Goal: Task Accomplishment & Management: Manage account settings

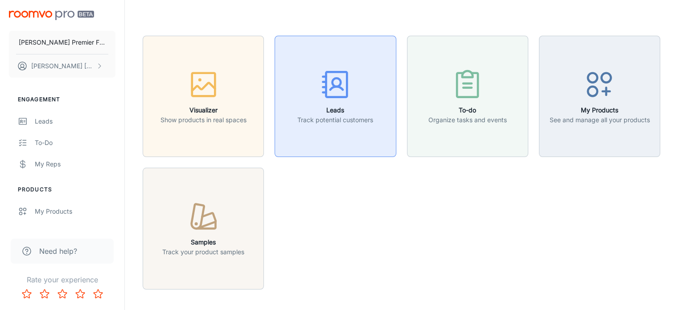
click at [323, 99] on icon "button" at bounding box center [335, 84] width 33 height 33
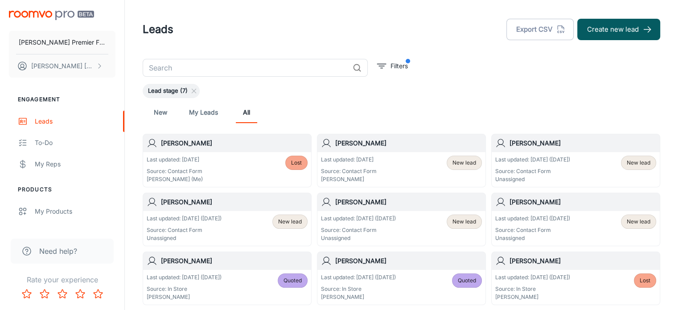
click at [340, 200] on h6 "[PERSON_NAME]" at bounding box center [408, 202] width 147 height 10
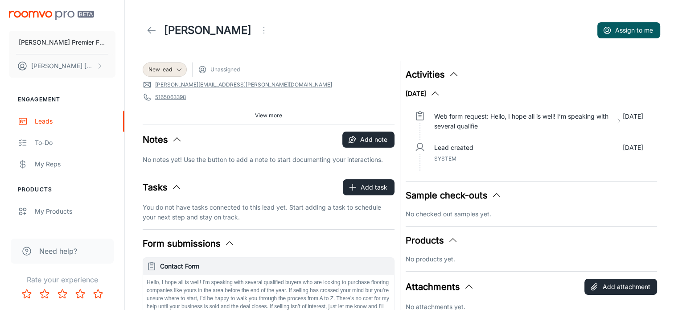
click at [258, 31] on icon "Open menu" at bounding box center [263, 30] width 11 height 11
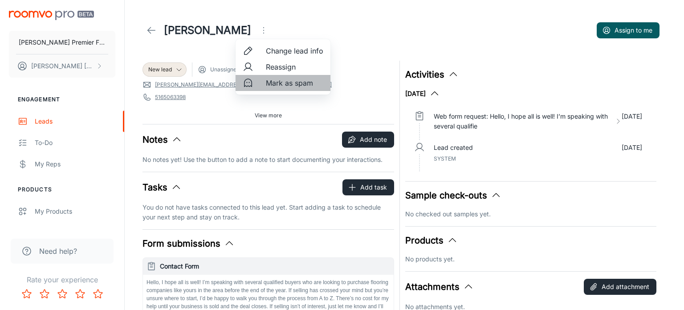
click at [266, 81] on span "Mark as spam" at bounding box center [294, 83] width 57 height 11
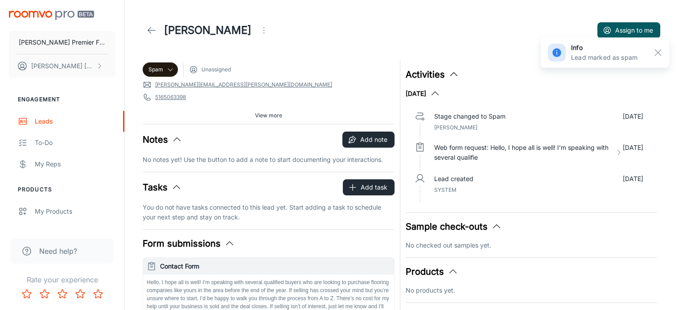
click at [150, 28] on polyline at bounding box center [149, 30] width 3 height 6
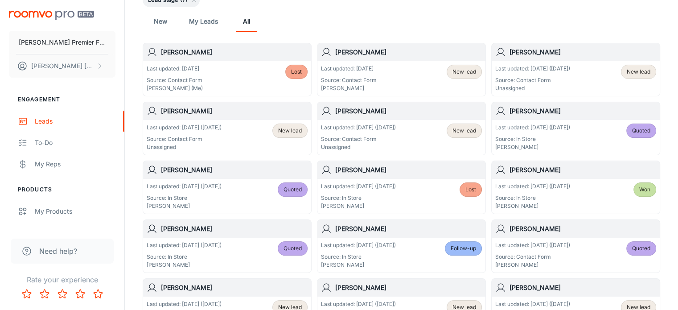
scroll to position [88, 0]
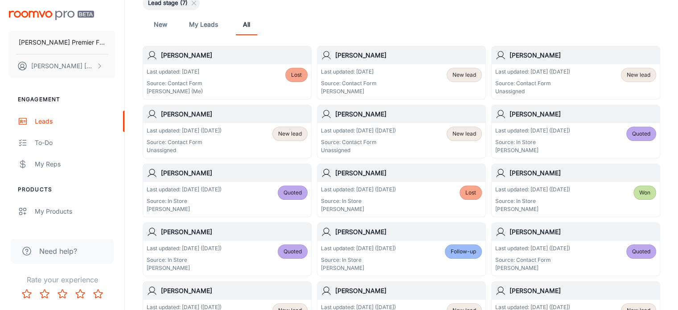
click at [188, 110] on h6 "[PERSON_NAME]" at bounding box center [234, 114] width 147 height 10
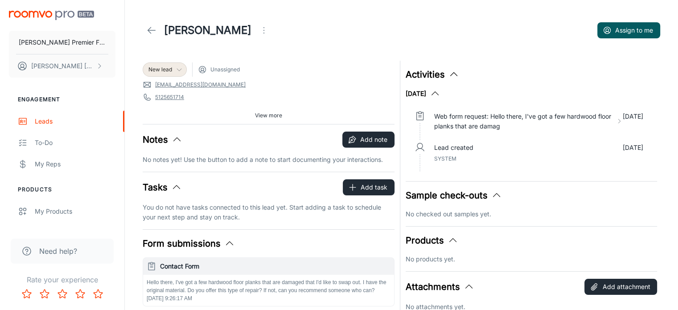
click at [180, 69] on polyline at bounding box center [179, 70] width 4 height 2
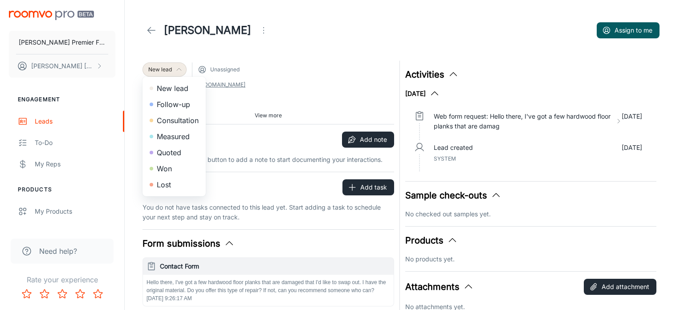
click at [252, 93] on div at bounding box center [342, 155] width 684 height 310
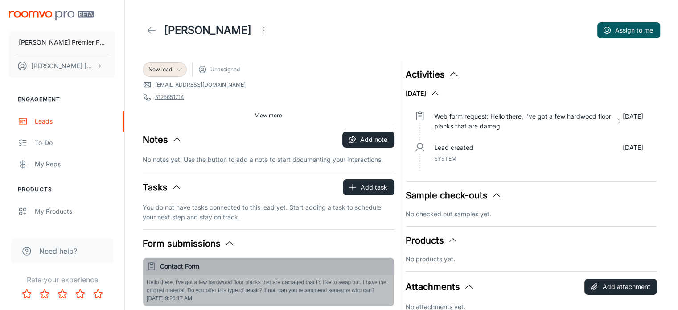
click at [147, 281] on p "Hello there, I've got a few hardwood floor planks that are damaged that I'd lik…" at bounding box center [269, 286] width 244 height 16
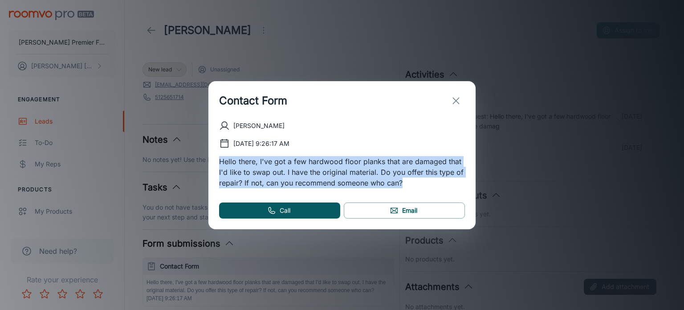
drag, startPoint x: 219, startPoint y: 161, endPoint x: 406, endPoint y: 188, distance: 189.1
click at [406, 188] on div "[PERSON_NAME] [DATE] 9:26:17 AM Hello there, I've got a few hardwood floor plan…" at bounding box center [341, 174] width 267 height 109
copy p "Hello there, I've got a few hardwood floor planks that are damaged that I'd lik…"
click at [458, 98] on line "exit" at bounding box center [456, 101] width 6 height 6
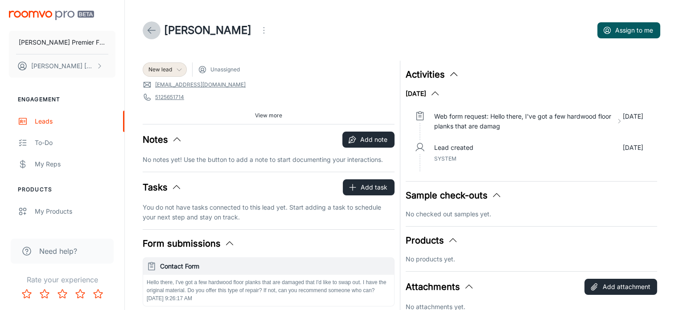
click at [152, 28] on icon at bounding box center [151, 30] width 11 height 11
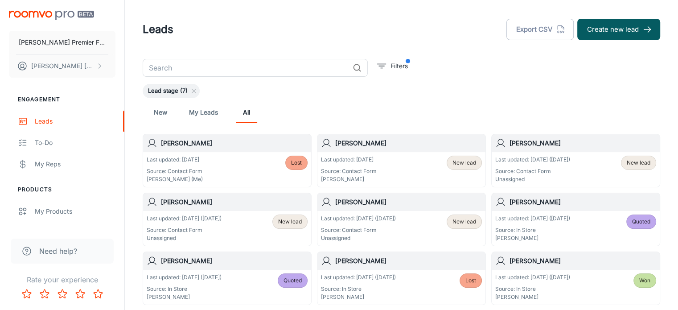
click at [360, 201] on h6 "[PERSON_NAME]" at bounding box center [408, 202] width 147 height 10
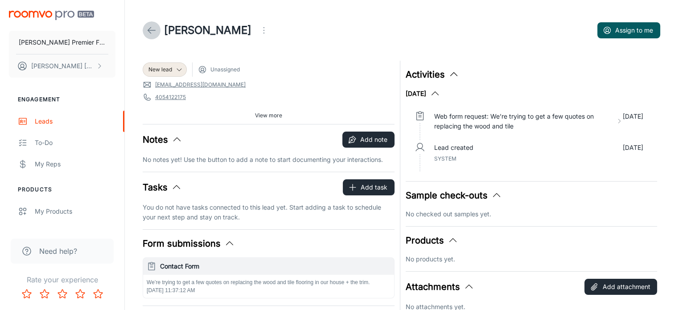
click at [148, 29] on icon at bounding box center [151, 30] width 11 height 11
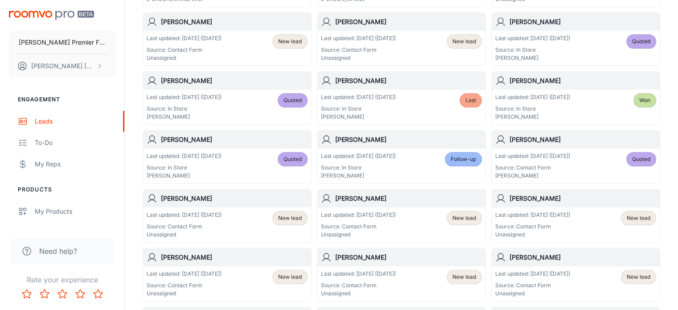
scroll to position [185, 0]
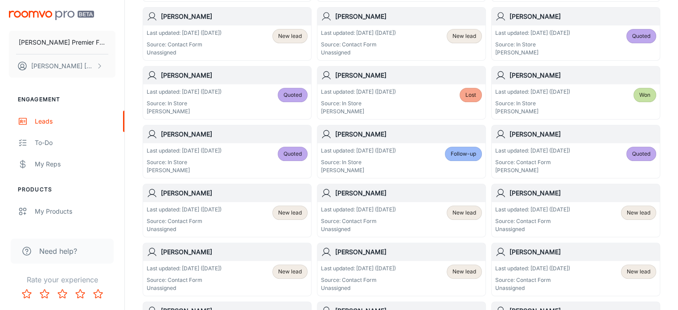
click at [192, 193] on h6 "[PERSON_NAME]" at bounding box center [234, 193] width 147 height 10
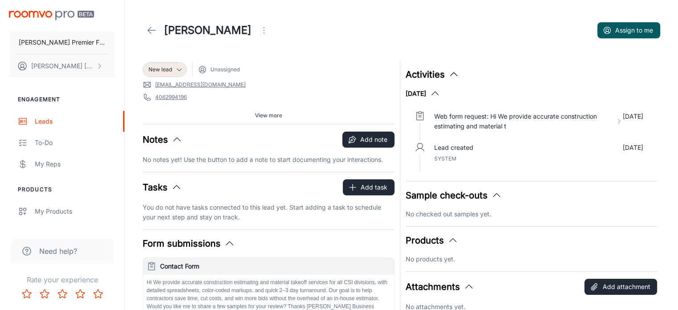
click at [258, 29] on icon "Open menu" at bounding box center [263, 30] width 11 height 11
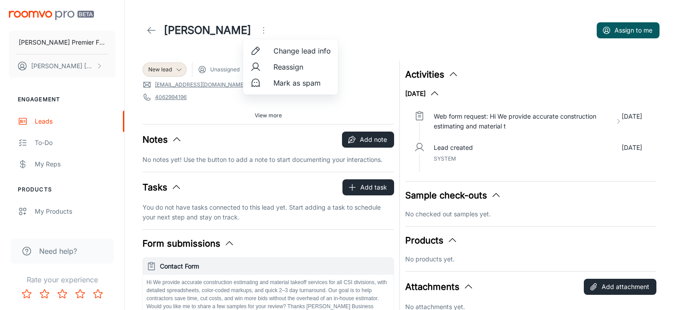
click at [267, 80] on li "Mark as spam" at bounding box center [290, 83] width 95 height 16
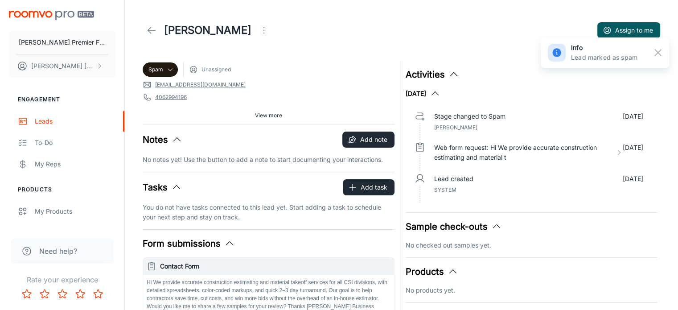
click at [159, 32] on link at bounding box center [152, 30] width 18 height 18
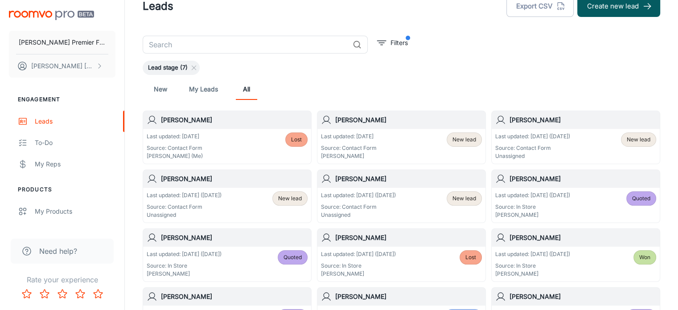
scroll to position [57, 0]
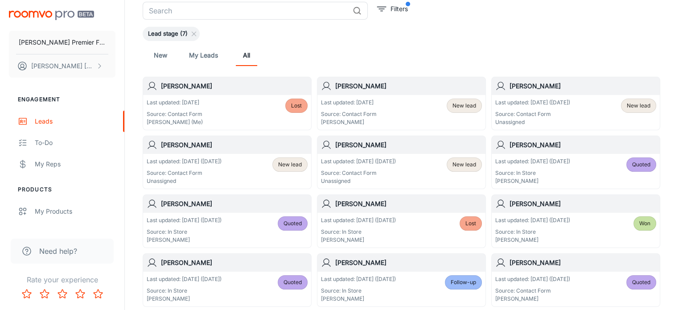
click at [545, 106] on div "Last updated: [DATE] ([DATE]) Source: Contact Form Unassigned" at bounding box center [532, 112] width 75 height 28
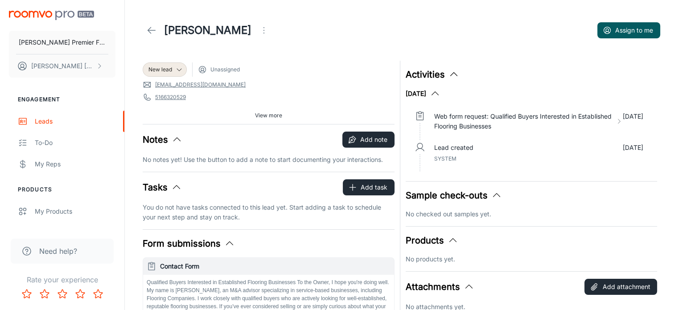
click at [258, 29] on icon "Open menu" at bounding box center [263, 30] width 11 height 11
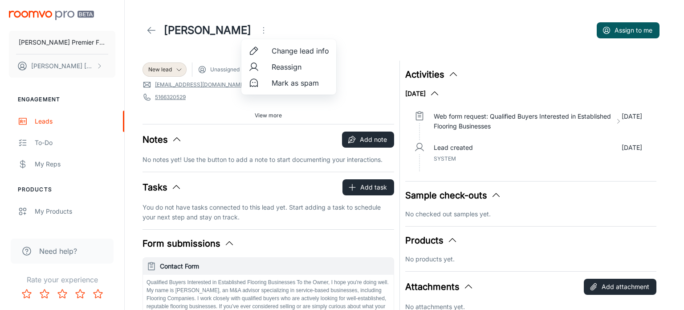
click at [258, 84] on icon at bounding box center [254, 83] width 11 height 11
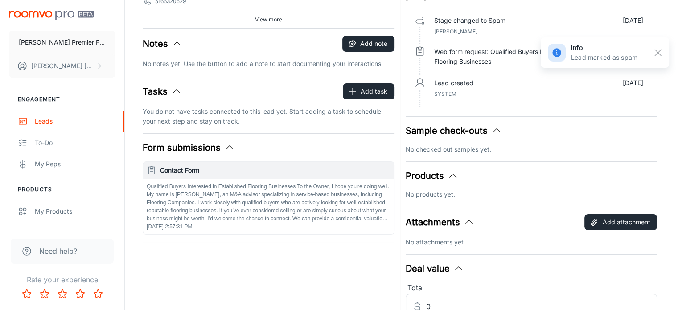
scroll to position [2, 0]
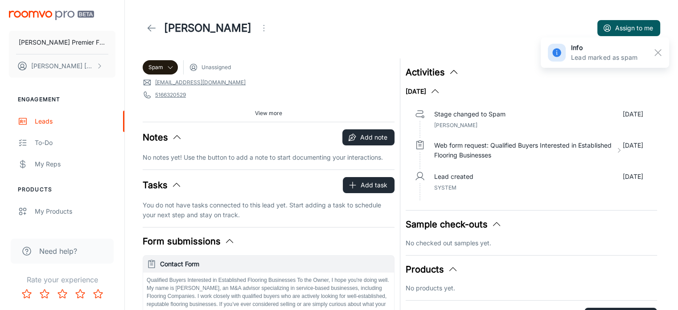
click at [148, 26] on icon at bounding box center [151, 28] width 11 height 11
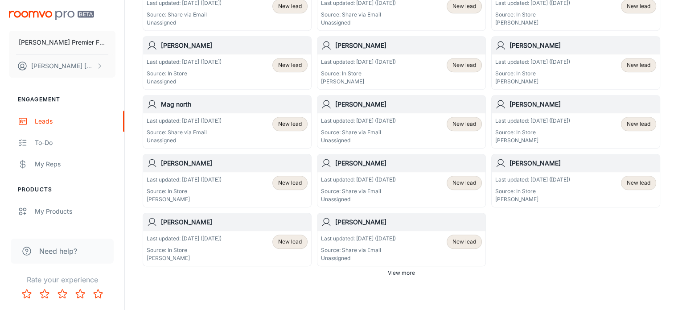
scroll to position [514, 0]
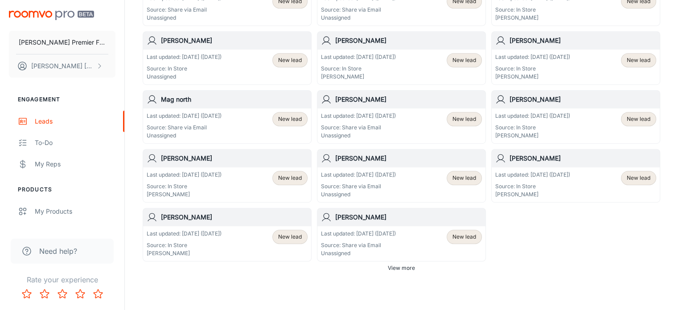
click at [184, 100] on h6 "Mag north" at bounding box center [234, 99] width 147 height 10
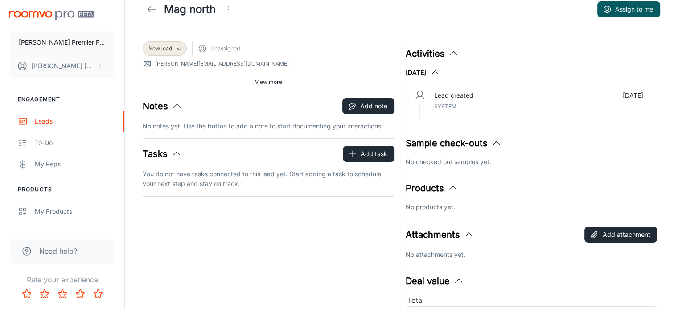
scroll to position [20, 0]
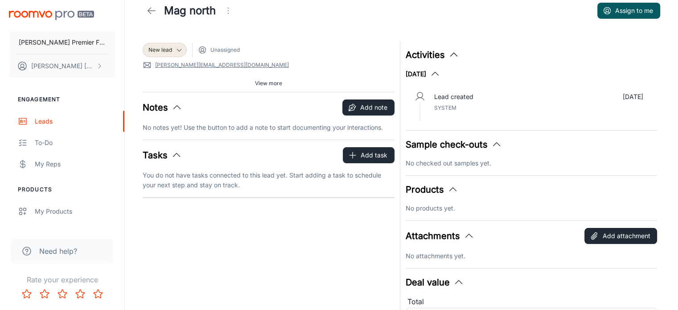
click at [153, 8] on icon at bounding box center [151, 10] width 11 height 11
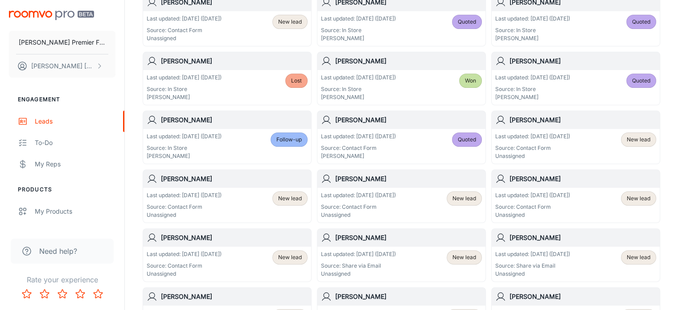
scroll to position [202, 0]
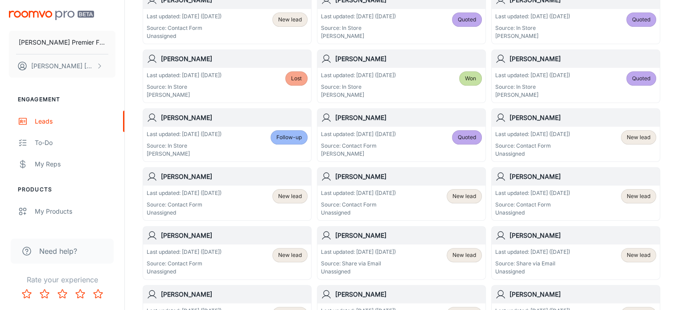
click at [531, 135] on p "Last updated: [DATE] ([DATE])" at bounding box center [532, 134] width 75 height 8
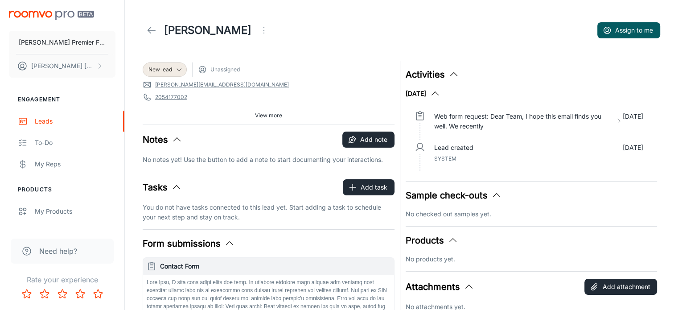
click at [258, 29] on icon "Open menu" at bounding box center [263, 30] width 11 height 11
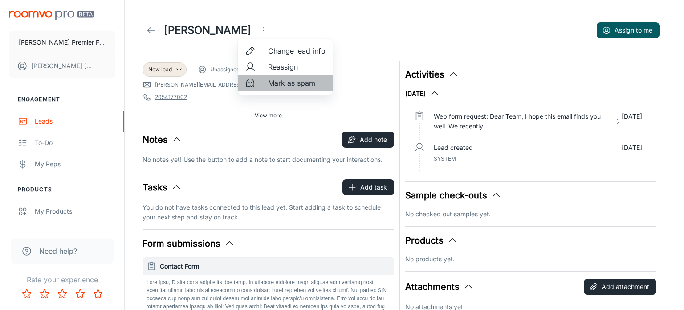
click at [262, 85] on li "Mark as spam" at bounding box center [285, 83] width 95 height 16
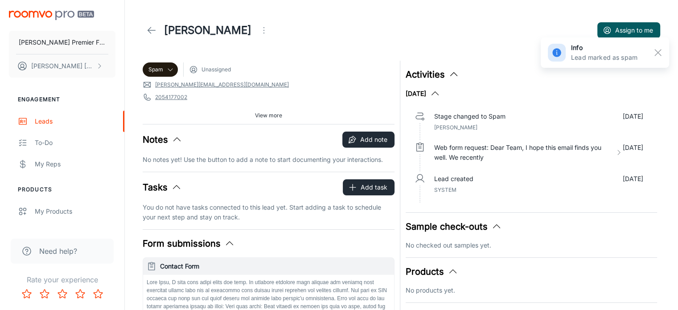
click at [167, 27] on h1 "[PERSON_NAME]" at bounding box center [207, 30] width 87 height 16
click at [152, 30] on line at bounding box center [152, 30] width 8 height 0
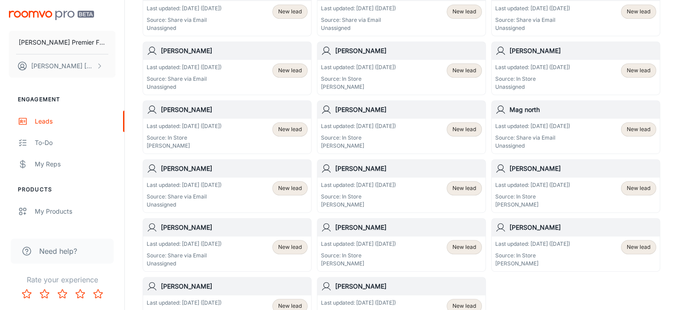
scroll to position [452, 0]
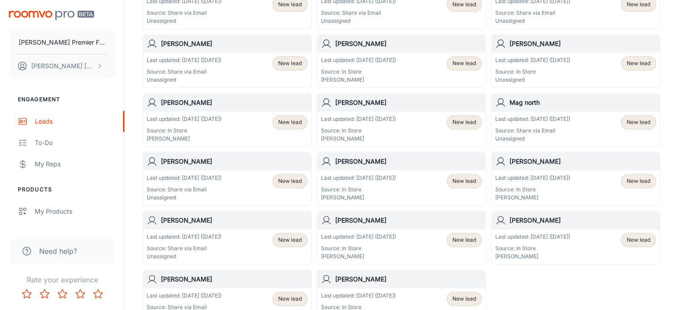
click at [508, 61] on p "Last updated: [DATE] ([DATE])" at bounding box center [532, 60] width 75 height 8
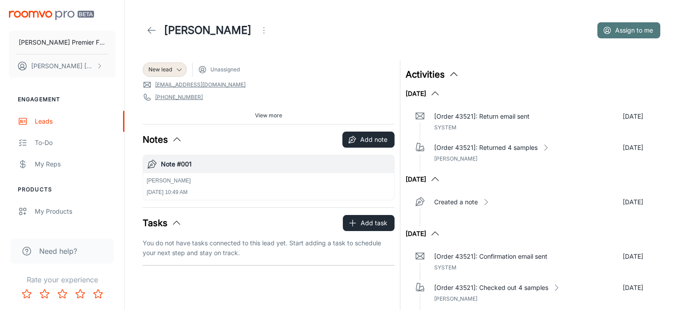
click at [630, 33] on button "Assign to me" at bounding box center [628, 30] width 63 height 16
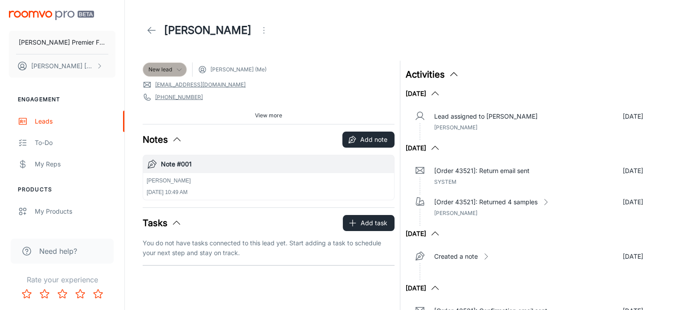
click at [178, 68] on icon at bounding box center [179, 69] width 7 height 7
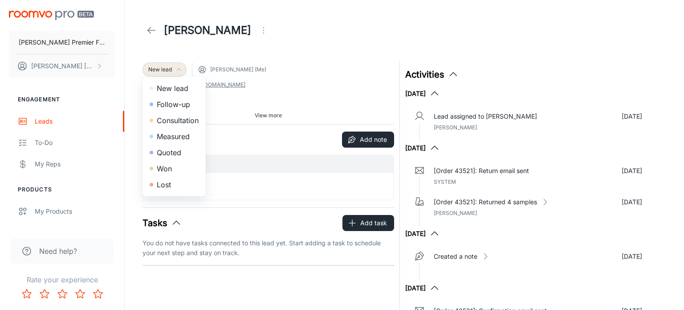
click at [213, 65] on div at bounding box center [342, 155] width 684 height 310
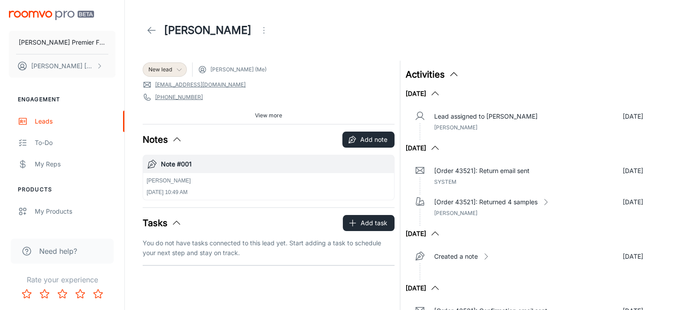
click at [223, 67] on span "[PERSON_NAME] (Me)" at bounding box center [238, 69] width 56 height 8
click at [253, 71] on span "[PERSON_NAME] (Me)" at bounding box center [238, 69] width 56 height 8
click at [201, 65] on icon at bounding box center [202, 69] width 9 height 9
click at [258, 31] on icon "Open menu" at bounding box center [263, 30] width 11 height 11
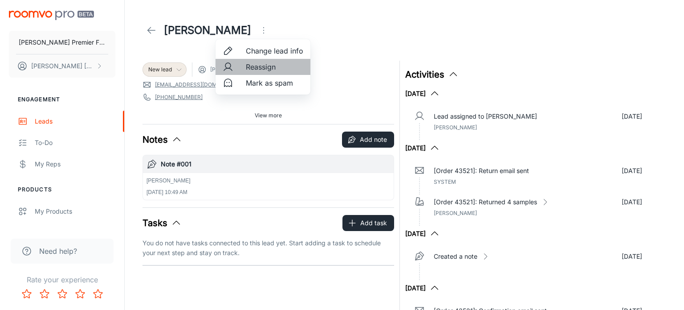
click at [238, 65] on div at bounding box center [231, 66] width 16 height 11
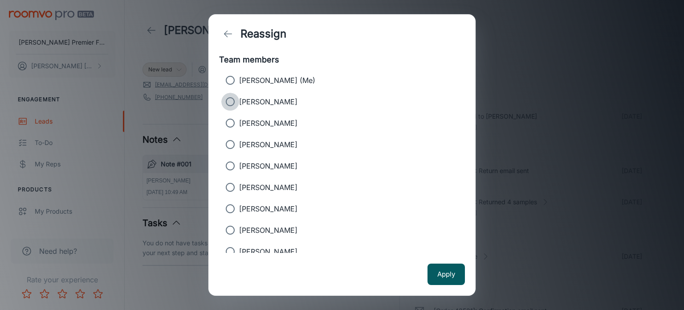
click at [230, 98] on input "[PERSON_NAME]" at bounding box center [230, 102] width 18 height 18
radio input "true"
click at [453, 277] on button "Apply" at bounding box center [446, 273] width 37 height 21
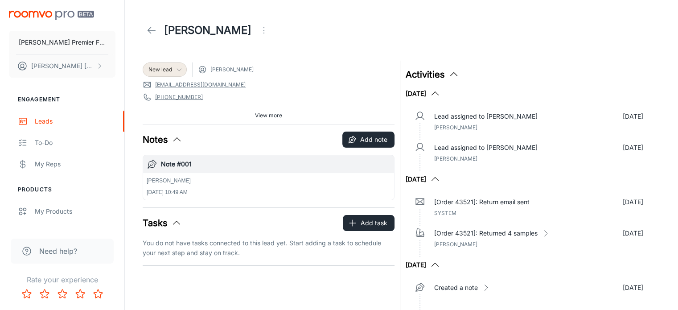
drag, startPoint x: 677, startPoint y: 92, endPoint x: 664, endPoint y: 228, distance: 136.9
click at [153, 29] on icon at bounding box center [151, 30] width 11 height 11
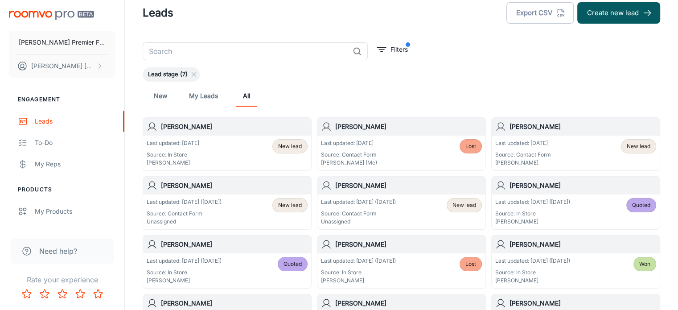
scroll to position [8, 0]
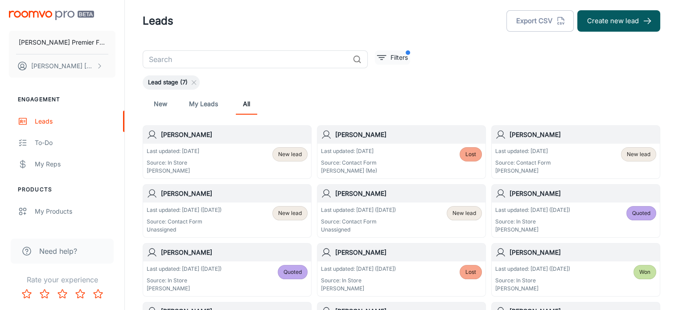
click at [390, 58] on p "Filters" at bounding box center [398, 58] width 17 height 10
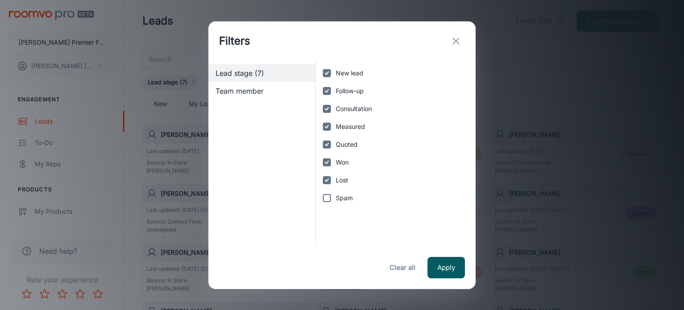
click at [248, 89] on span "Team member" at bounding box center [262, 91] width 93 height 11
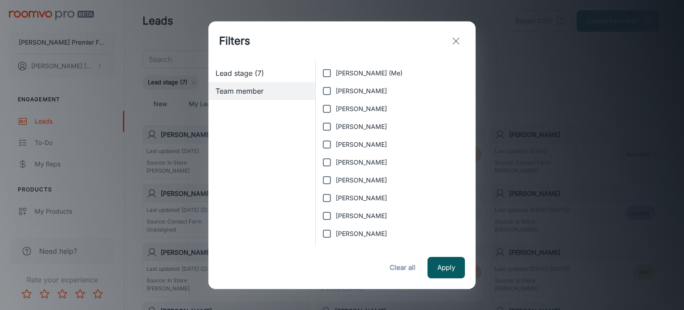
click at [325, 106] on input "[PERSON_NAME]" at bounding box center [327, 109] width 18 height 18
checkbox input "true"
click at [450, 266] on button "Apply" at bounding box center [446, 267] width 37 height 21
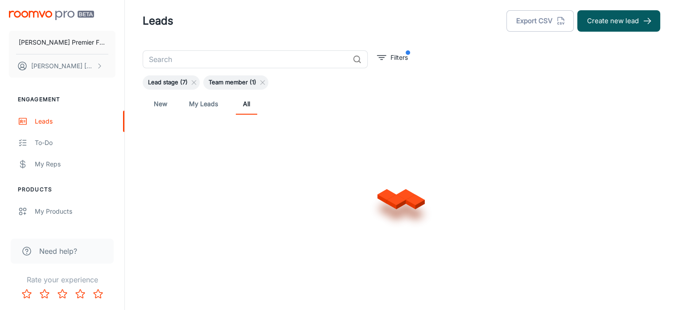
scroll to position [0, 0]
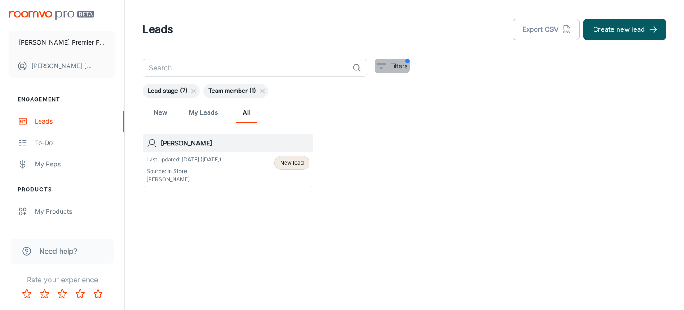
click at [393, 65] on p "Filters" at bounding box center [398, 66] width 17 height 10
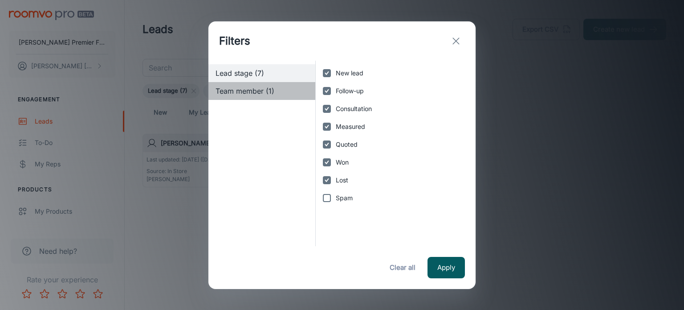
click at [261, 89] on span "Team member (1)" at bounding box center [262, 91] width 93 height 11
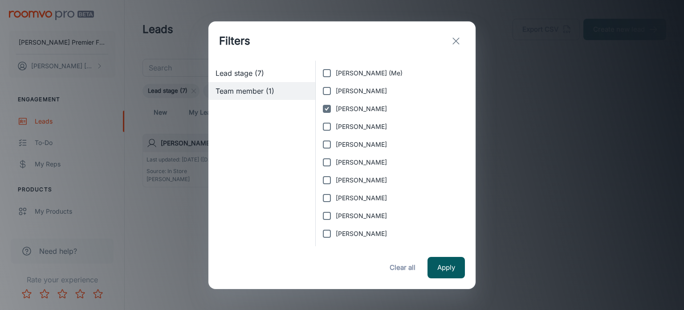
click at [410, 267] on button "Clear all" at bounding box center [403, 267] width 36 height 21
checkbox input "false"
click at [461, 41] on icon "exit" at bounding box center [456, 41] width 11 height 11
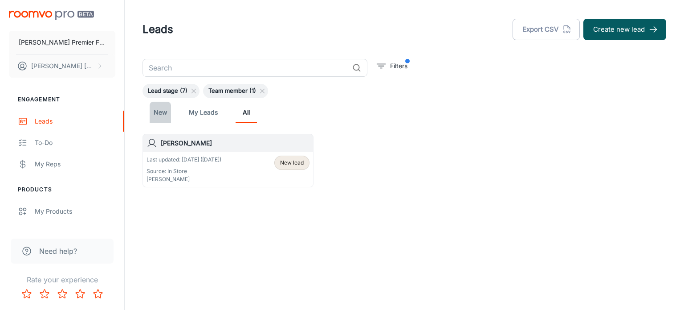
click at [161, 110] on link "New" at bounding box center [160, 112] width 21 height 21
click at [204, 90] on icon at bounding box center [201, 90] width 7 height 7
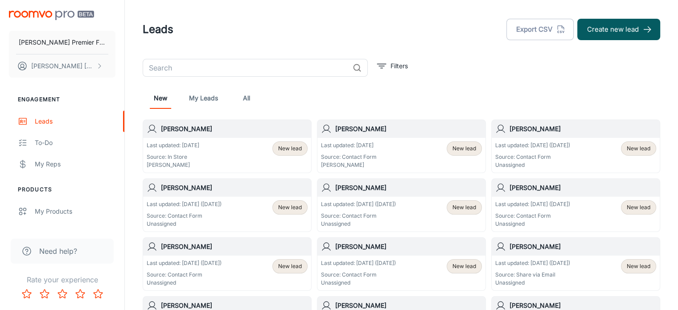
click at [247, 96] on link "All" at bounding box center [246, 97] width 21 height 21
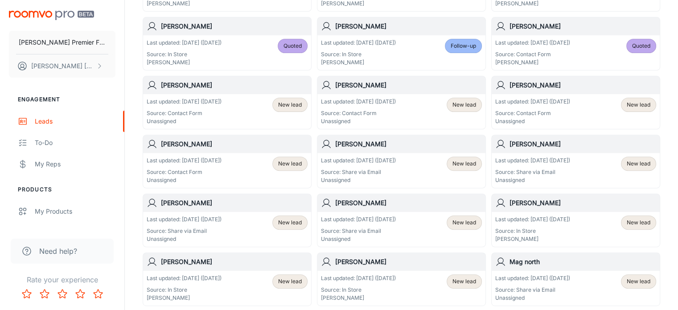
scroll to position [22, 0]
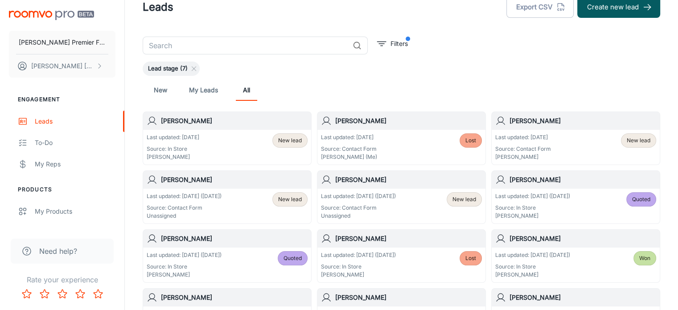
click at [158, 88] on link "New" at bounding box center [160, 89] width 21 height 21
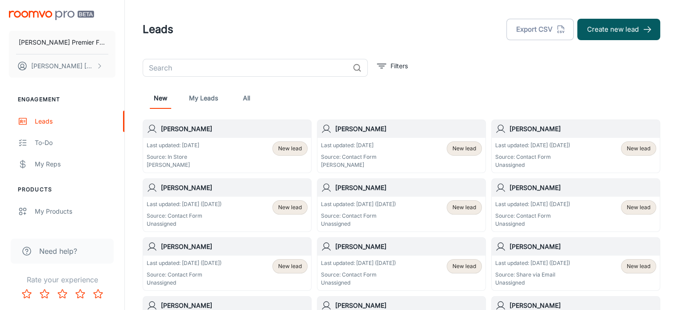
click at [246, 96] on link "All" at bounding box center [246, 97] width 21 height 21
